Goal: Transaction & Acquisition: Purchase product/service

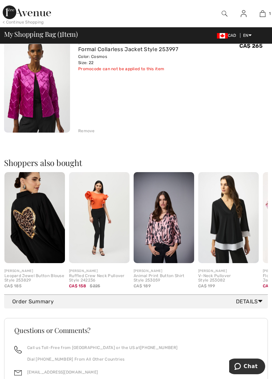
scroll to position [81, 0]
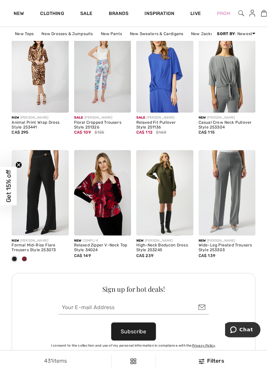
click at [265, 14] on link at bounding box center [257, 14] width 17 height 9
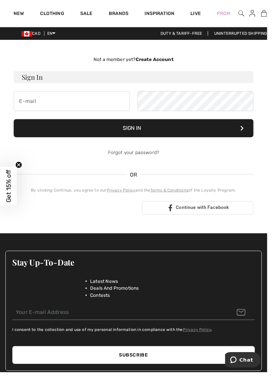
click at [267, 15] on img at bounding box center [269, 14] width 6 height 8
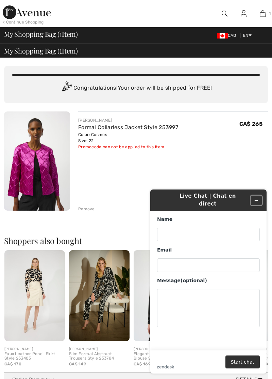
click at [260, 196] on button "Minimize widget" at bounding box center [256, 200] width 11 height 10
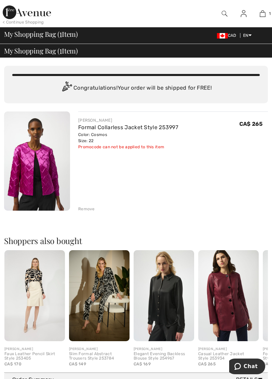
click at [261, 12] on img at bounding box center [263, 14] width 6 height 8
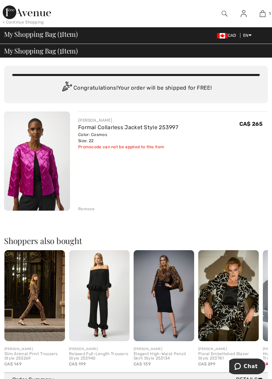
click at [258, 14] on link "1" at bounding box center [263, 14] width 18 height 8
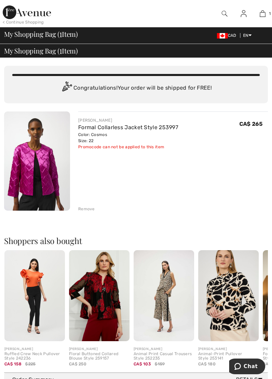
scroll to position [3, 0]
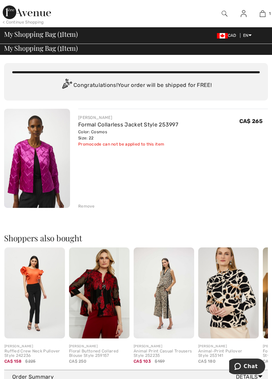
click at [256, 14] on link "1" at bounding box center [263, 14] width 18 height 8
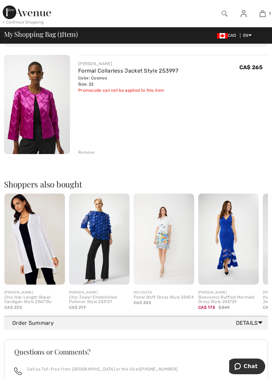
click at [41, 258] on img at bounding box center [34, 238] width 61 height 91
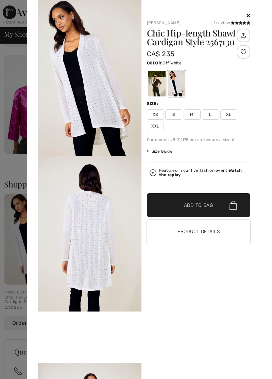
click at [153, 88] on div at bounding box center [157, 84] width 18 height 26
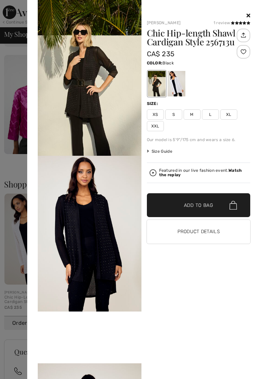
click at [247, 19] on div at bounding box center [199, 16] width 104 height 8
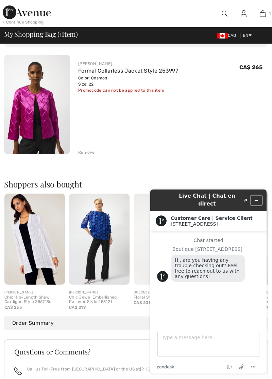
click at [258, 200] on button "Minimize widget" at bounding box center [256, 200] width 11 height 10
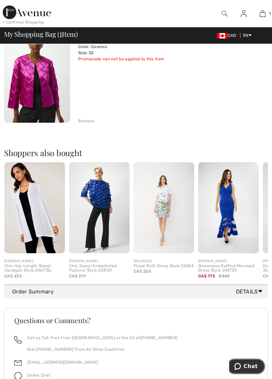
scroll to position [128, 0]
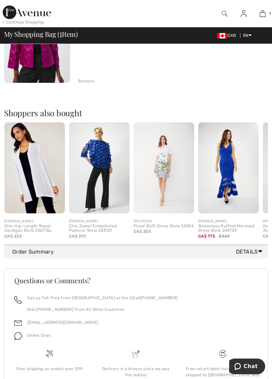
click at [252, 256] on div "Order Summary Details" at bounding box center [136, 252] width 264 height 14
click at [248, 256] on div "Order Summary Details" at bounding box center [136, 252] width 264 height 14
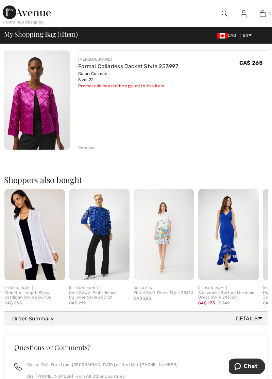
scroll to position [0, 0]
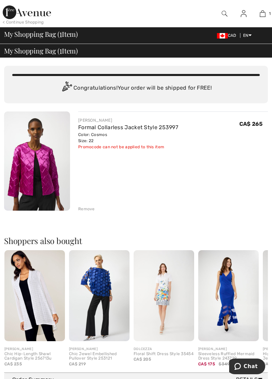
click at [93, 129] on link "Formal Collarless Jacket Style 253997" at bounding box center [128, 127] width 100 height 6
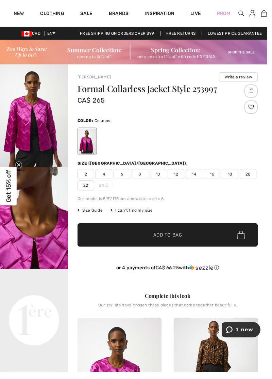
click at [89, 191] on span "22" at bounding box center [87, 189] width 17 height 10
click at [178, 241] on span "Add to Bag" at bounding box center [170, 239] width 29 height 7
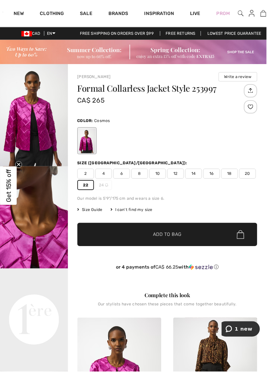
click at [265, 14] on link at bounding box center [257, 14] width 17 height 9
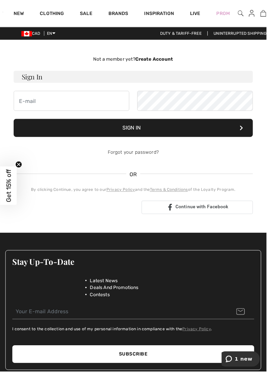
click at [155, 60] on strong "Create Account" at bounding box center [157, 61] width 39 height 6
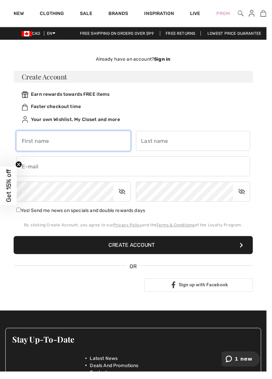
click at [48, 145] on input "text" at bounding box center [75, 144] width 117 height 20
type input "[PERSON_NAME]"
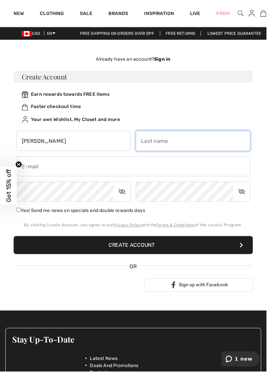
type input "Hill"
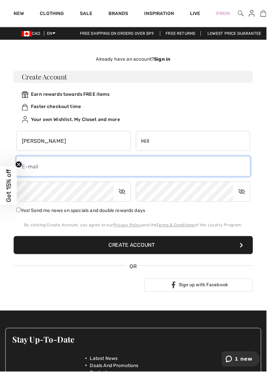
type input "kdhill@hotmail.ca"
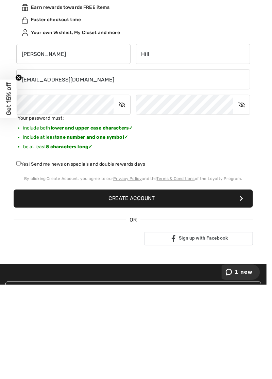
click at [20, 254] on input "Yes! Send me news on specials and double rewards days" at bounding box center [19, 255] width 4 height 4
checkbox input "true"
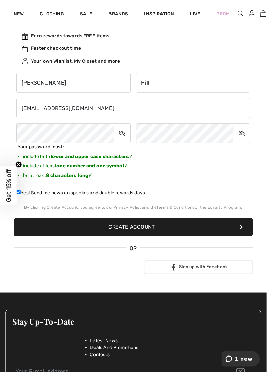
scroll to position [60, 0]
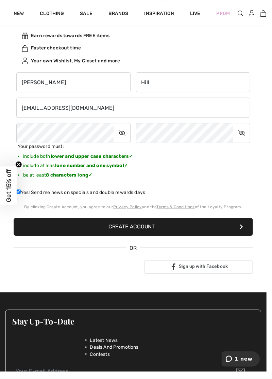
click at [142, 233] on button "Create Account" at bounding box center [136, 231] width 245 height 18
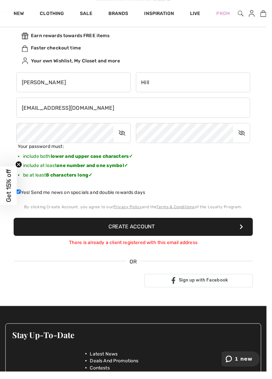
scroll to position [0, 0]
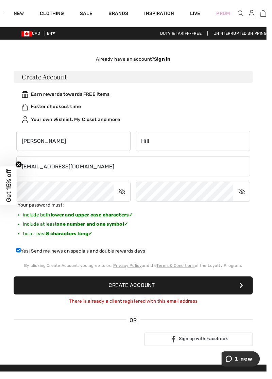
click at [166, 60] on strong "Sign in" at bounding box center [166, 61] width 17 height 6
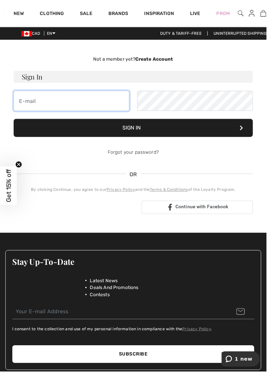
click at [49, 105] on input "email" at bounding box center [73, 103] width 118 height 20
type input "[EMAIL_ADDRESS][DOMAIN_NAME]"
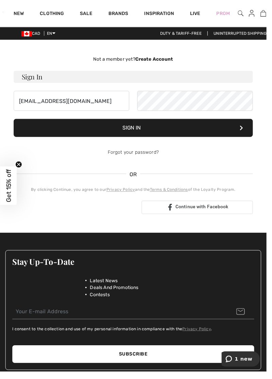
click at [149, 132] on button "Sign In" at bounding box center [136, 130] width 245 height 18
click at [142, 131] on button "Sign In" at bounding box center [136, 130] width 245 height 18
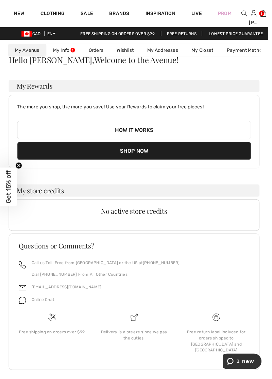
click at [63, 51] on link "My Info" at bounding box center [65, 51] width 36 height 13
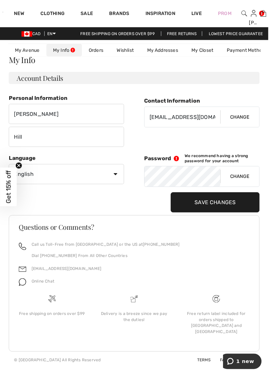
click at [241, 184] on button "Change" at bounding box center [244, 179] width 40 height 20
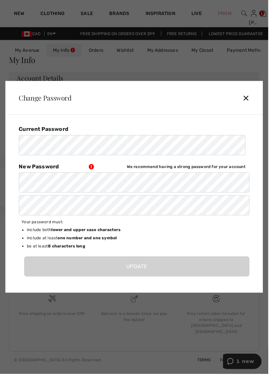
click at [249, 98] on div "✕" at bounding box center [252, 99] width 13 height 14
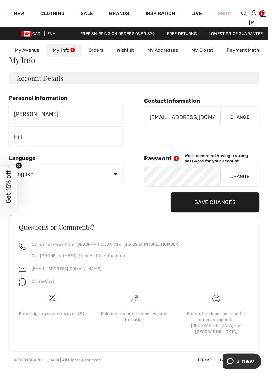
click at [267, 14] on img at bounding box center [268, 14] width 6 height 8
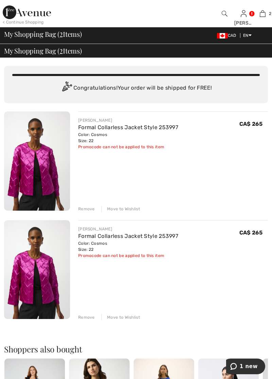
click at [88, 322] on div "[PERSON_NAME] Formal Collarless Jacket Style 253997 Color: Cosmos Size: 22 Fina…" at bounding box center [136, 296] width 264 height 370
click at [87, 322] on div "[PERSON_NAME] Formal Collarless Jacket Style 253997 Color: Cosmos Size: 22 Fina…" at bounding box center [136, 296] width 264 height 370
click at [252, 125] on span "CA$ 265" at bounding box center [251, 124] width 23 height 6
click at [105, 129] on link "Formal Collarless Jacket Style 253997" at bounding box center [128, 127] width 100 height 6
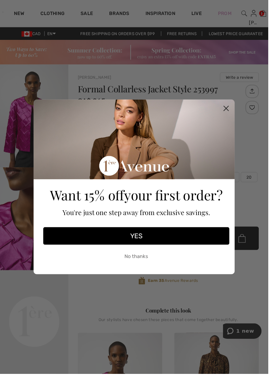
click at [231, 109] on circle "Close dialog" at bounding box center [229, 109] width 11 height 11
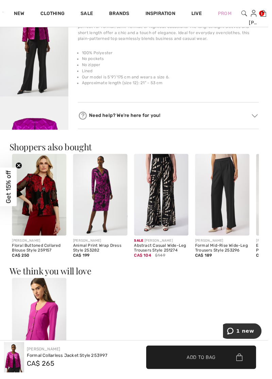
scroll to position [490, 0]
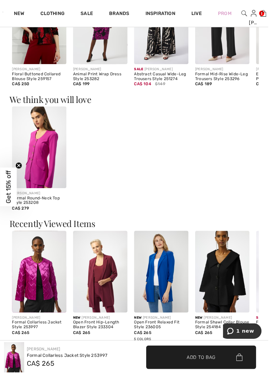
click at [165, 299] on img at bounding box center [163, 275] width 55 height 83
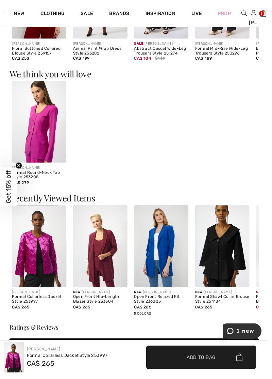
scroll to position [695, 0]
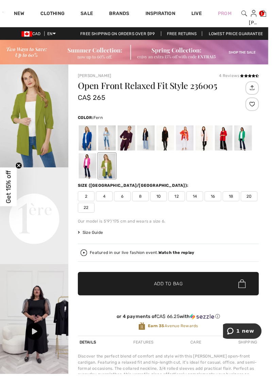
click at [88, 140] on div at bounding box center [89, 140] width 18 height 26
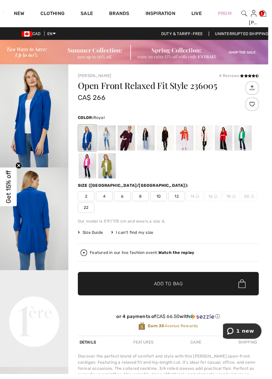
click at [89, 171] on div at bounding box center [89, 168] width 18 height 26
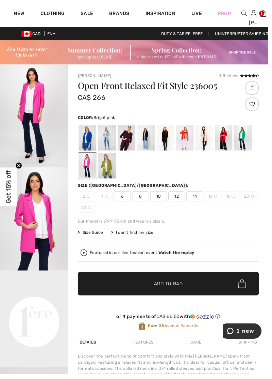
click at [92, 136] on div at bounding box center [89, 140] width 18 height 26
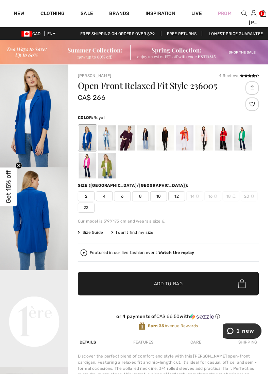
click at [31, 140] on img "1 / 4" at bounding box center [34, 117] width 69 height 104
click at [88, 213] on span "22" at bounding box center [87, 210] width 17 height 10
click at [175, 291] on span "✔ Added to Bag Add to Bag" at bounding box center [171, 288] width 184 height 24
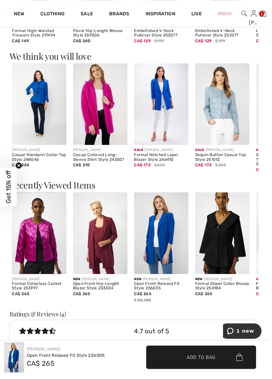
scroll to position [581, 0]
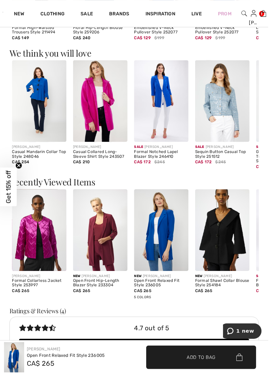
click at [267, 12] on img at bounding box center [268, 14] width 6 height 8
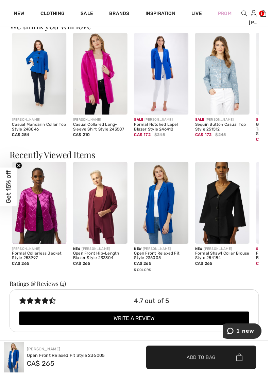
scroll to position [614, 0]
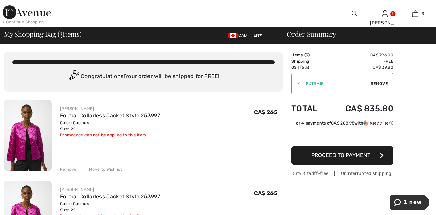
click at [421, 15] on link "3" at bounding box center [415, 14] width 30 height 8
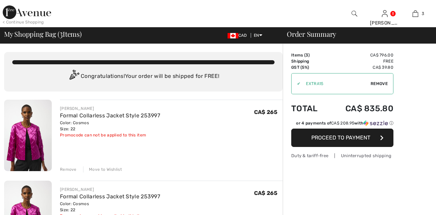
click at [191, 160] on div "[PERSON_NAME] Formal Collarless Jacket Style 253997 Color: Cosmos Size: 22 Fina…" at bounding box center [171, 136] width 223 height 73
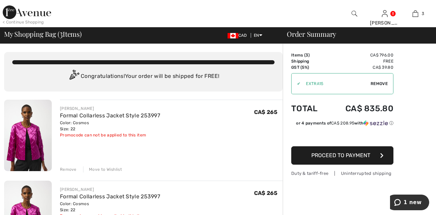
click at [67, 168] on div "Remove" at bounding box center [68, 170] width 17 height 6
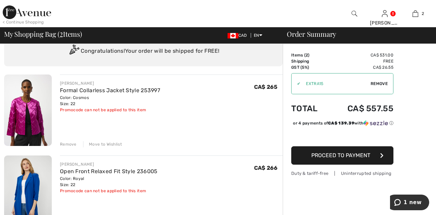
scroll to position [25, 0]
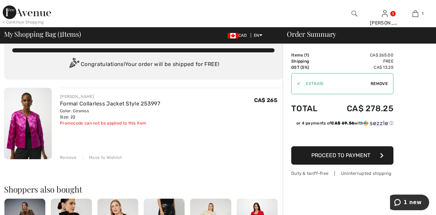
scroll to position [12, 0]
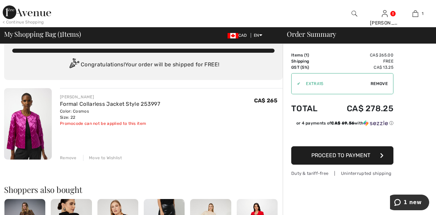
click at [298, 84] on div "✔" at bounding box center [296, 84] width 9 height 6
click at [383, 85] on span "Remove" at bounding box center [379, 84] width 17 height 6
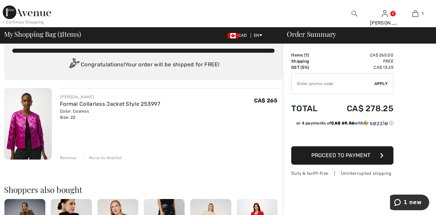
scroll to position [0, 0]
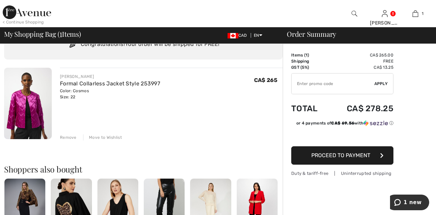
click at [338, 158] on span "Proceed to Payment" at bounding box center [340, 155] width 59 height 6
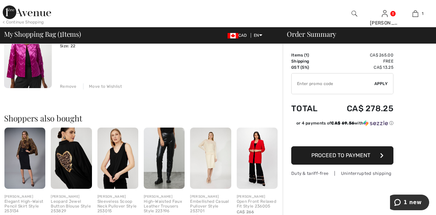
scroll to position [100, 0]
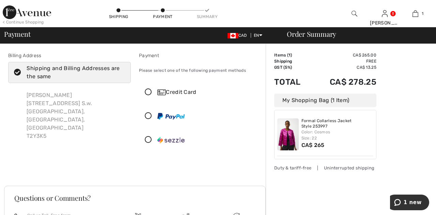
click at [344, 171] on div "Duty & tariff-free | Uninterrupted shipping" at bounding box center [325, 168] width 102 height 6
click at [346, 167] on div "Duty & tariff-free | Uninterrupted shipping" at bounding box center [325, 168] width 102 height 6
click at [371, 211] on div "Order Summary Details Items ( 1 ) CA$ 265.00 Promo code CA$ 0.00 Shipping Free …" at bounding box center [351, 177] width 170 height 267
click at [177, 95] on div "Credit Card" at bounding box center [206, 92] width 99 height 8
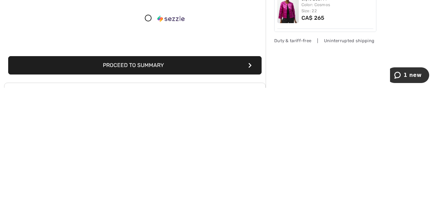
scroll to position [85, 0]
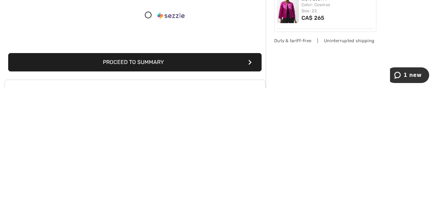
click at [150, 192] on button "Proceed to Summary" at bounding box center [134, 190] width 253 height 18
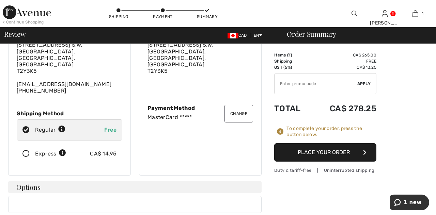
scroll to position [46, 0]
click at [63, 151] on icon at bounding box center [62, 154] width 7 height 7
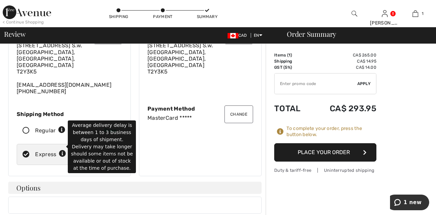
click at [169, 162] on div "Change Billing Address Kim Hill 33 Somercrest Gardens S.w. Calgary, AB, CA T2Y3…" at bounding box center [200, 97] width 123 height 158
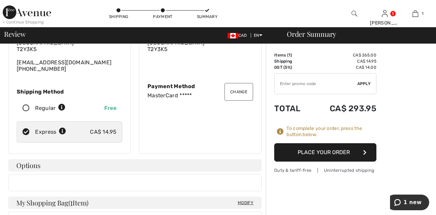
scroll to position [68, 0]
click at [26, 179] on div at bounding box center [134, 183] width 253 height 17
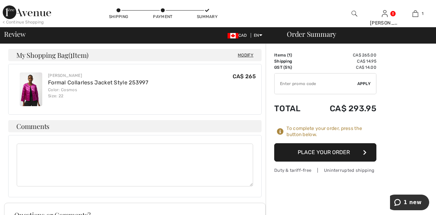
click at [29, 144] on textarea at bounding box center [135, 165] width 236 height 43
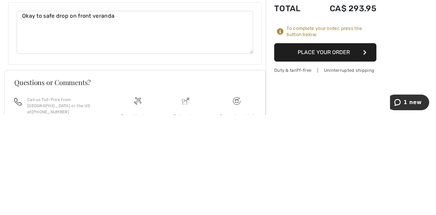
scroll to position [249, 0]
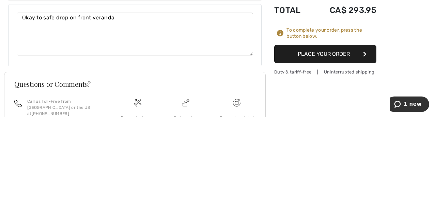
type textarea "Okay to safe drop on front veranda"
click at [316, 155] on button "Place Your Order" at bounding box center [325, 152] width 102 height 18
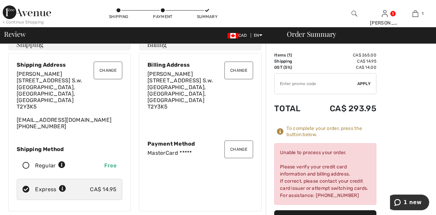
scroll to position [12, 0]
click at [240, 147] on button "Change" at bounding box center [238, 149] width 29 height 18
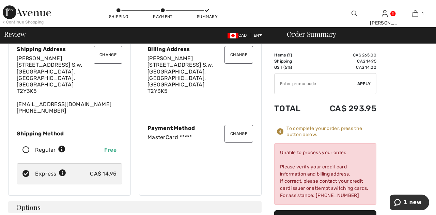
scroll to position [44, 0]
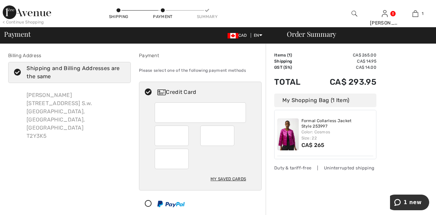
click at [232, 138] on div at bounding box center [217, 136] width 34 height 20
radio input "true"
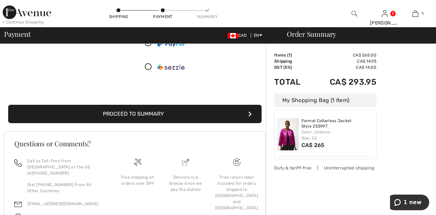
scroll to position [161, 0]
click at [165, 106] on button "Proceed to Summary" at bounding box center [134, 114] width 253 height 18
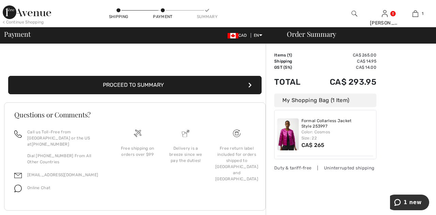
scroll to position [192, 0]
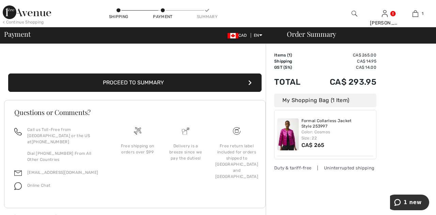
click at [177, 83] on button "Proceed to Summary" at bounding box center [134, 83] width 253 height 18
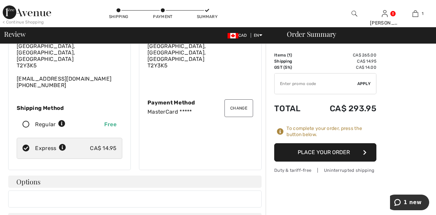
scroll to position [54, 0]
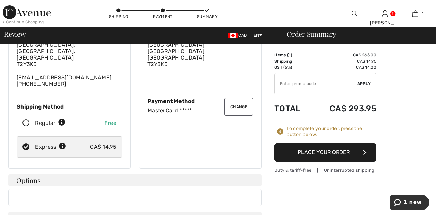
click at [322, 155] on button "Place Your Order" at bounding box center [325, 152] width 102 height 18
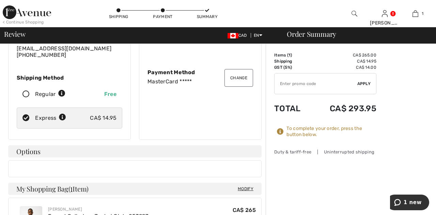
scroll to position [87, 0]
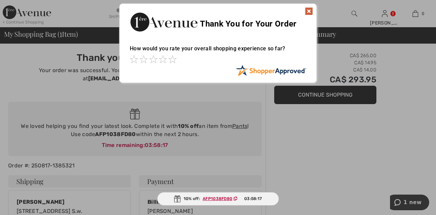
click at [174, 62] on span at bounding box center [172, 59] width 8 height 8
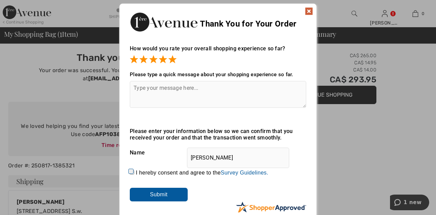
click at [131, 170] on input "I hereby consent and agree to the By submitting a review, you grant permission …" at bounding box center [132, 172] width 4 height 4
checkbox input "true"
click at [168, 196] on input "Submit" at bounding box center [159, 195] width 58 height 14
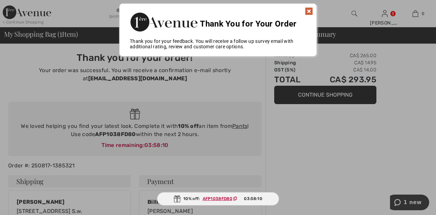
click at [310, 14] on img at bounding box center [309, 11] width 8 height 8
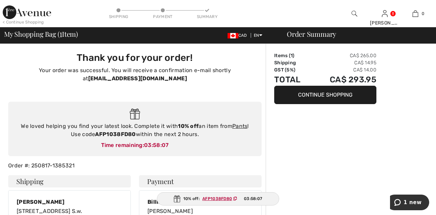
click at [387, 25] on div "[PERSON_NAME]" at bounding box center [385, 22] width 30 height 7
click at [321, 131] on link "Logout" at bounding box center [353, 129] width 82 height 17
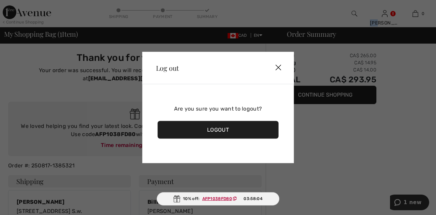
click at [217, 134] on div "Logout" at bounding box center [218, 130] width 121 height 18
